Goal: Task Accomplishment & Management: Manage account settings

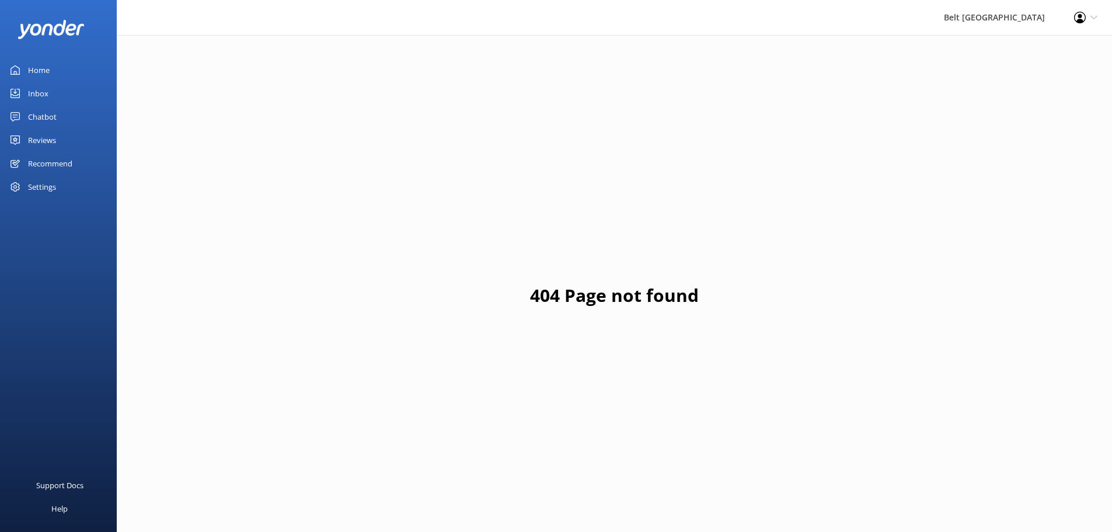
click at [45, 91] on div "Inbox" at bounding box center [38, 93] width 20 height 23
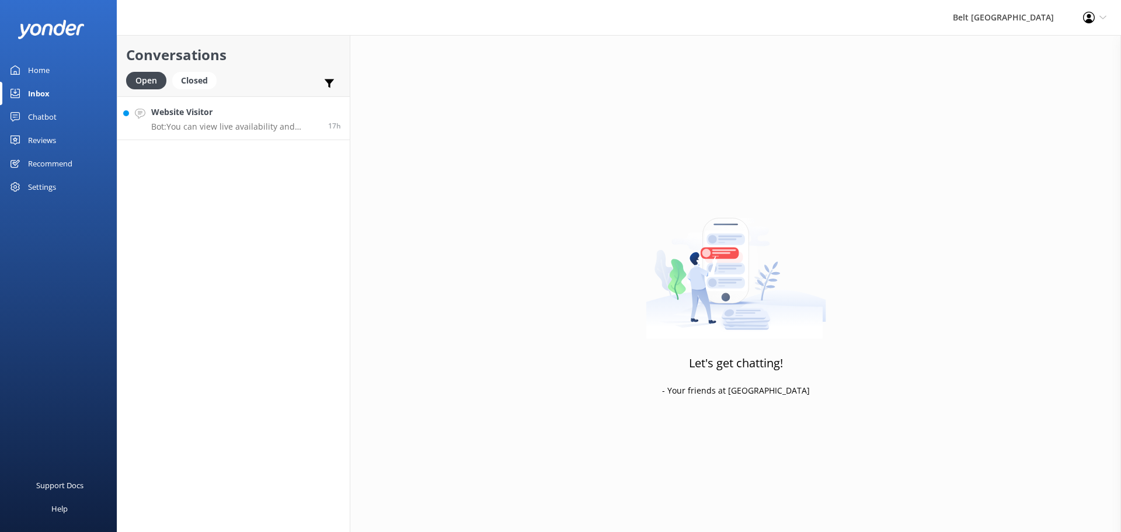
click at [206, 124] on p "Bot: You can view live availability and pricing for all accommodation options, …" at bounding box center [235, 126] width 168 height 11
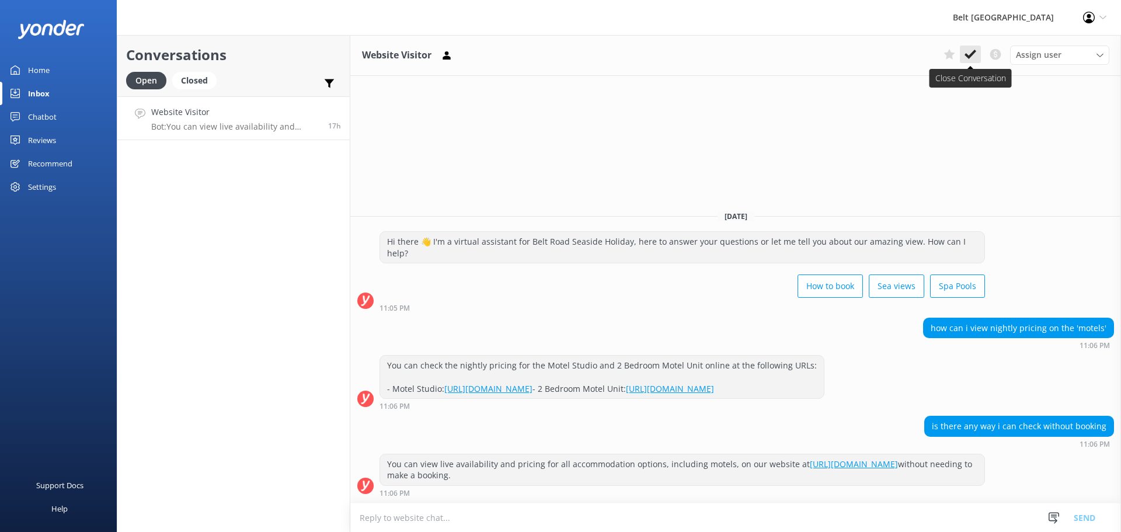
click at [967, 54] on use at bounding box center [971, 54] width 12 height 9
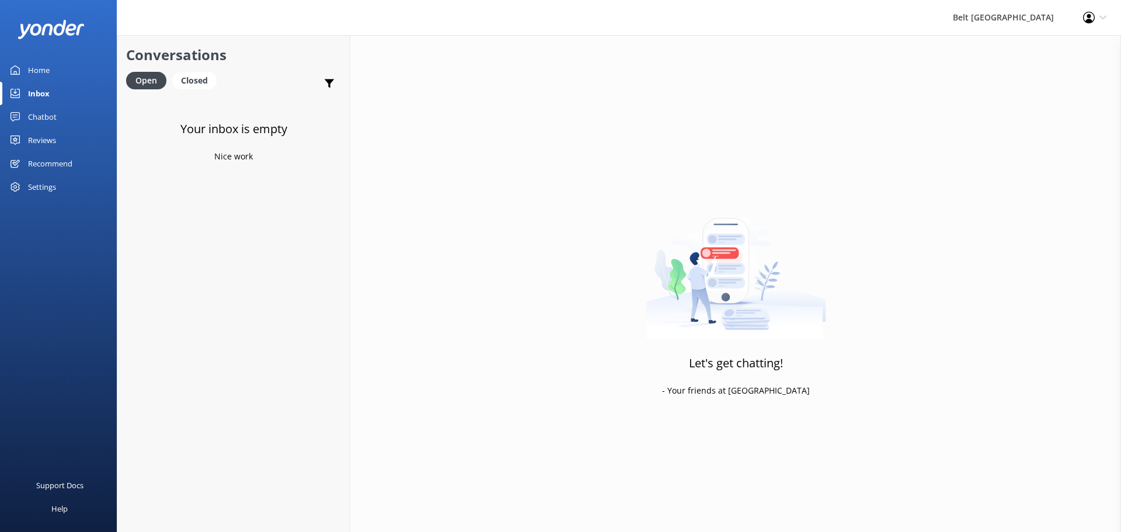
click at [50, 117] on div "Chatbot" at bounding box center [42, 116] width 29 height 23
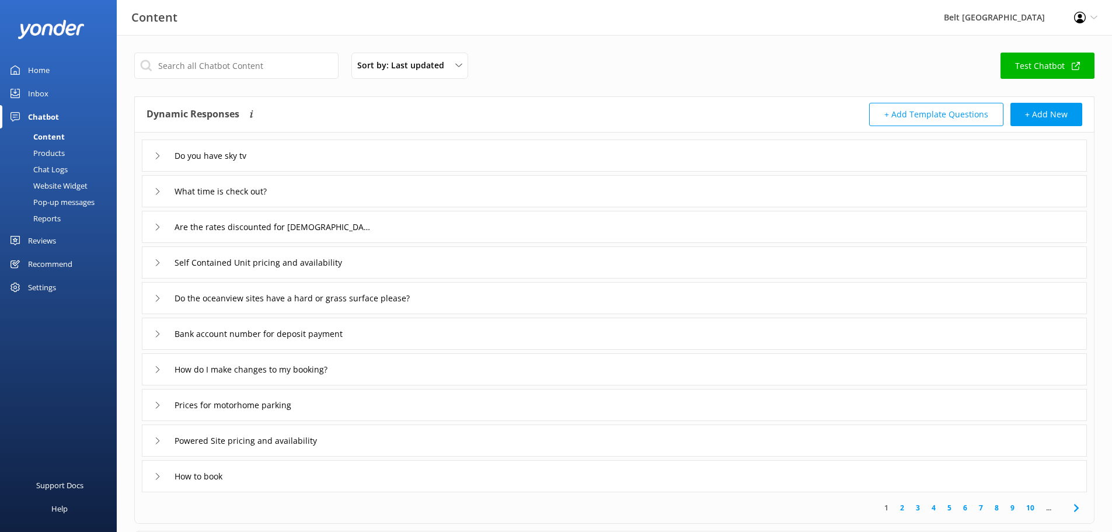
click at [46, 91] on div "Inbox" at bounding box center [38, 93] width 20 height 23
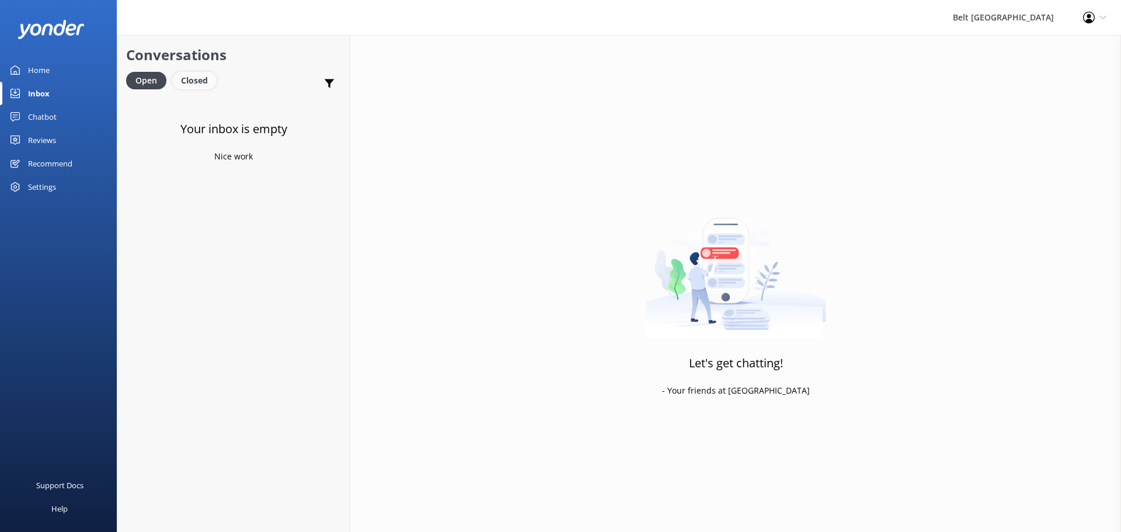
click at [183, 84] on div "Closed" at bounding box center [194, 81] width 44 height 18
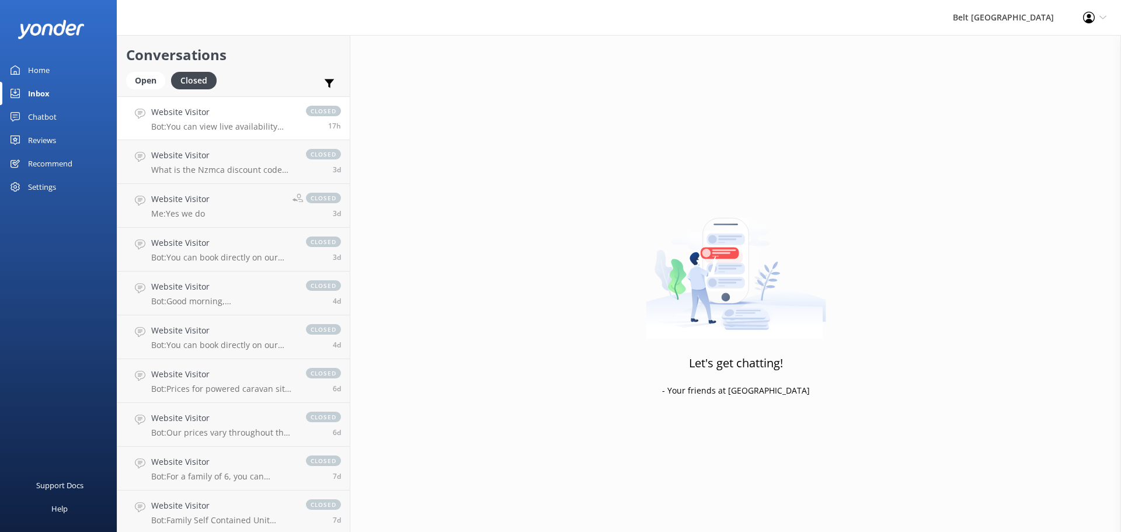
click at [196, 114] on h4 "Website Visitor" at bounding box center [222, 112] width 143 height 13
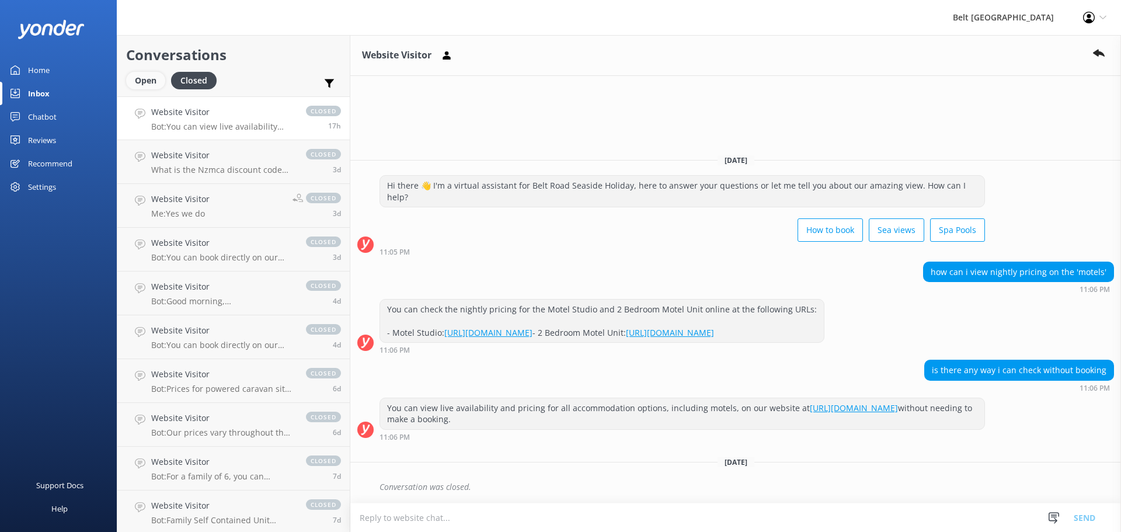
click at [158, 82] on div "Open" at bounding box center [145, 81] width 39 height 18
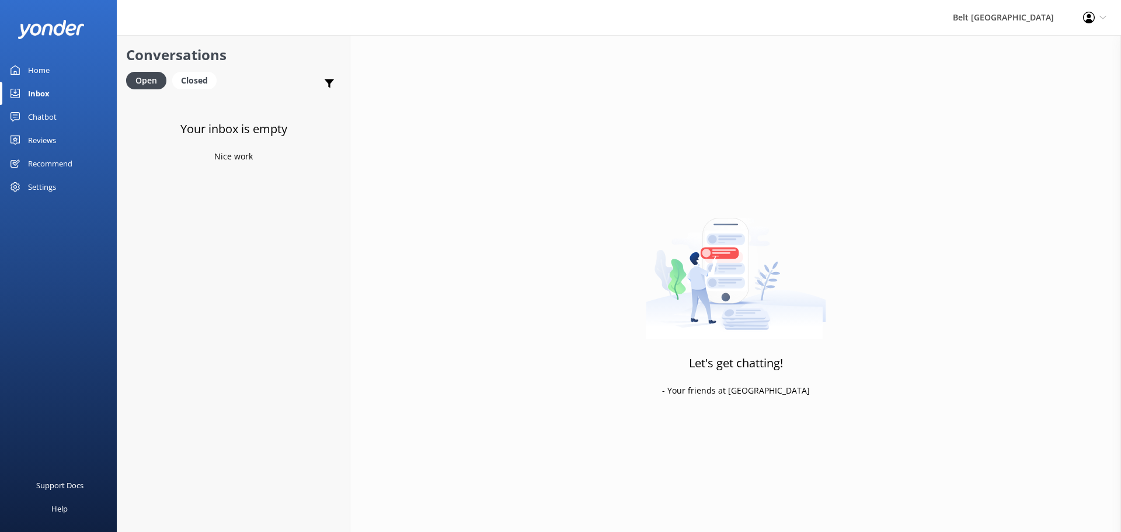
click at [32, 112] on div "Chatbot" at bounding box center [42, 116] width 29 height 23
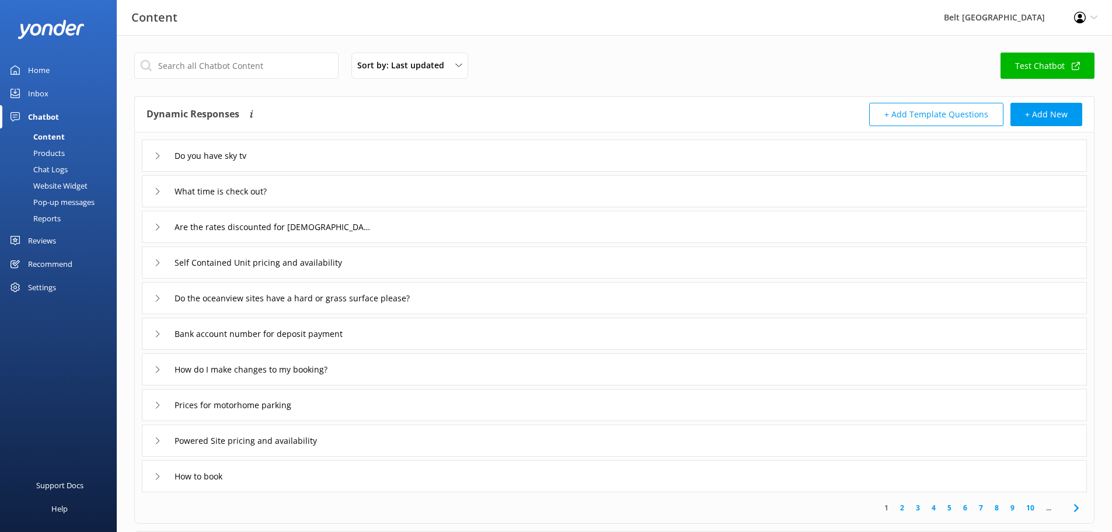
click at [43, 242] on div "Reviews" at bounding box center [42, 240] width 28 height 23
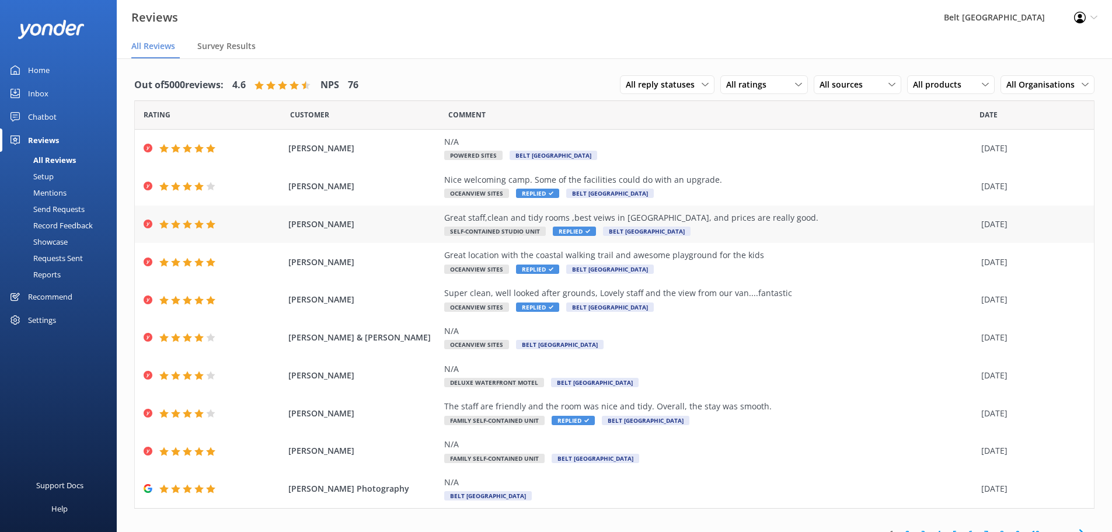
click at [754, 225] on div "Great staff,clean and tidy rooms ,best veiws in [GEOGRAPHIC_DATA], and prices a…" at bounding box center [709, 224] width 531 height 26
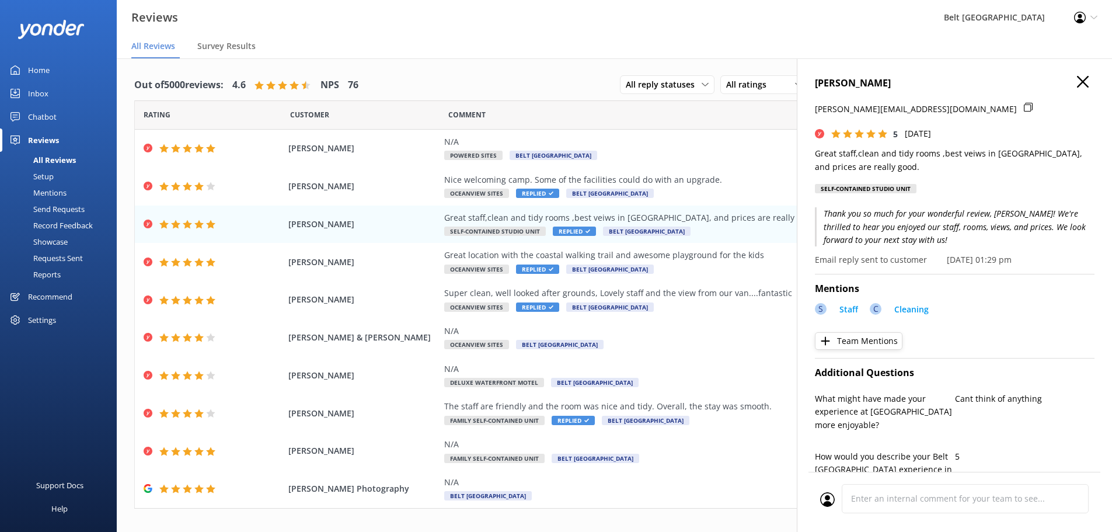
click at [1077, 77] on icon "button" at bounding box center [1083, 82] width 12 height 12
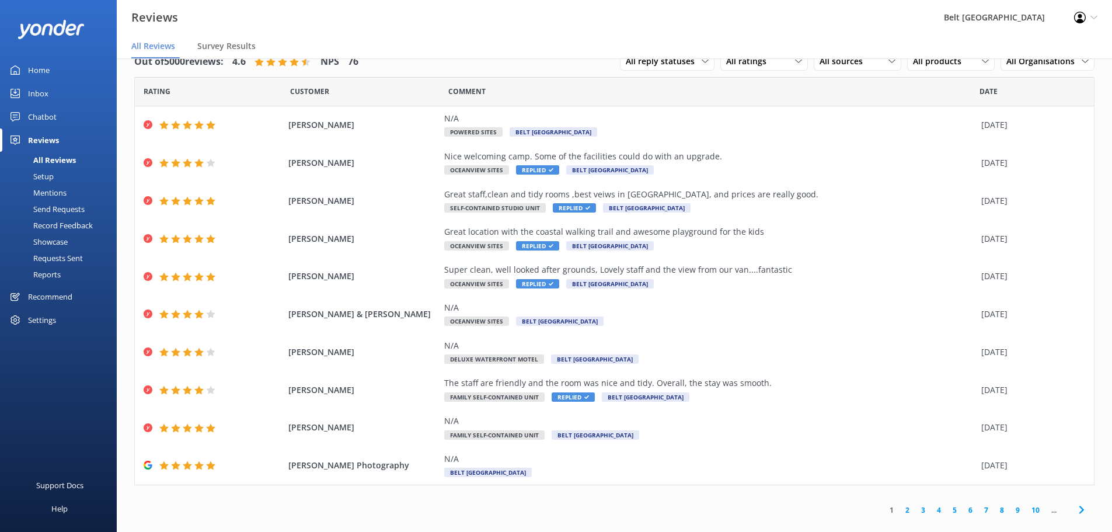
click at [900, 512] on link "2" at bounding box center [908, 510] width 16 height 11
